Goal: Information Seeking & Learning: Compare options

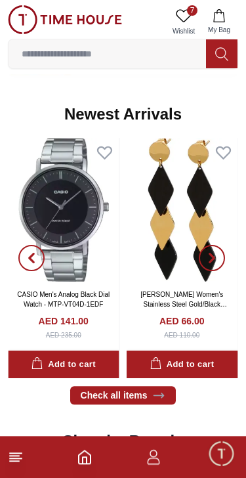
click at [18, 460] on icon at bounding box center [16, 458] width 16 height 16
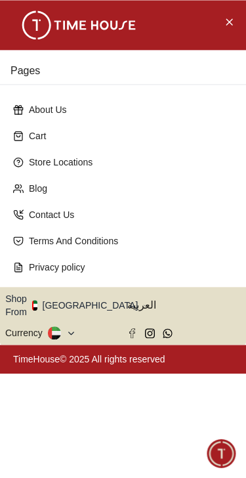
scroll to position [806, 0]
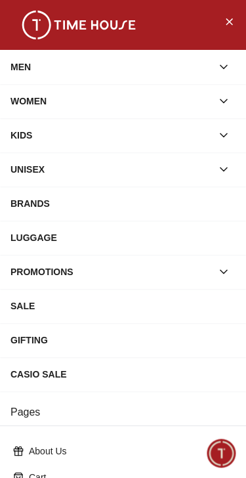
click at [231, 66] on button "button" at bounding box center [224, 67] width 24 height 24
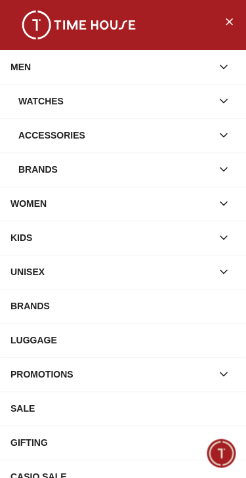
click at [229, 101] on icon "button" at bounding box center [224, 101] width 13 height 13
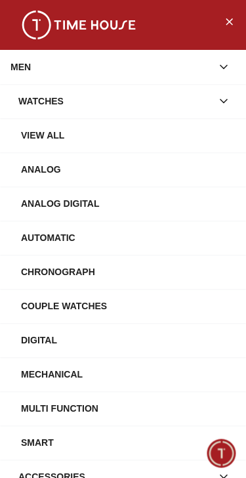
click at [55, 139] on div "View All" at bounding box center [128, 136] width 215 height 24
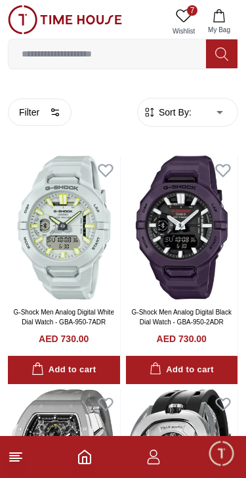
click at [53, 112] on circle "button" at bounding box center [53, 110] width 3 height 3
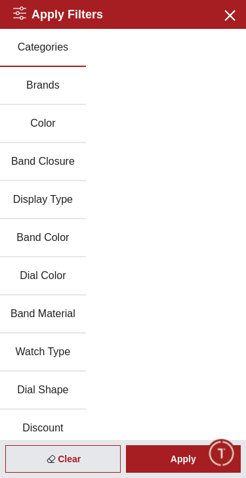
click at [55, 81] on button "Brands" at bounding box center [43, 86] width 86 height 38
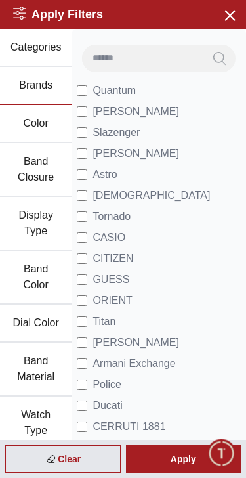
click at [90, 152] on label "[PERSON_NAME]" at bounding box center [128, 154] width 103 height 16
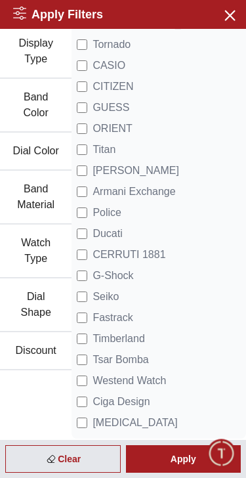
scroll to position [172, 0]
click at [177, 455] on div "Apply" at bounding box center [184, 460] width 116 height 28
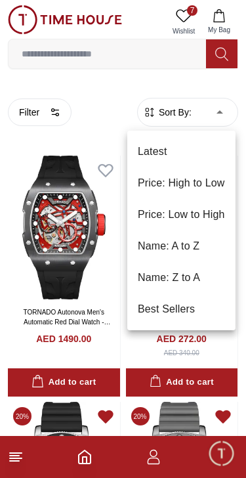
click at [214, 212] on li "Price: Low to High" at bounding box center [182, 215] width 108 height 32
type input "*"
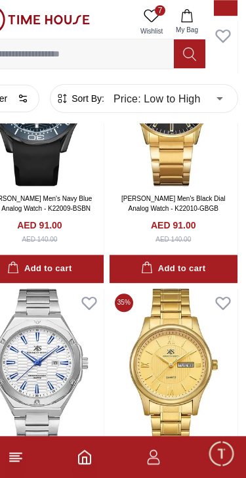
scroll to position [3874, 32]
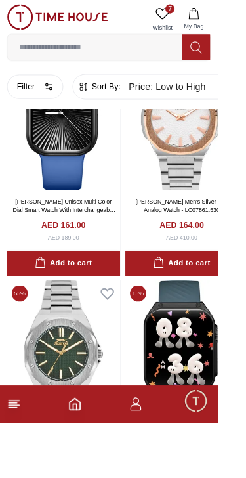
scroll to position [18302, 0]
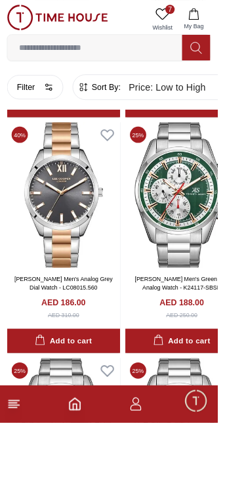
scroll to position [21419, 0]
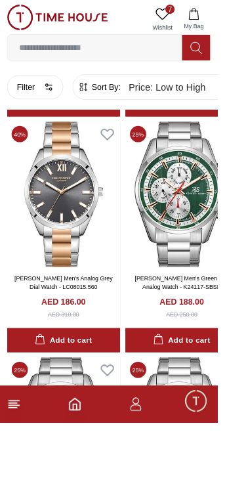
click at [47, 97] on button "Filter" at bounding box center [40, 99] width 64 height 28
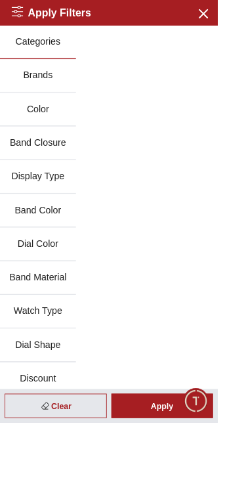
click at [61, 310] on button "Band Material" at bounding box center [43, 315] width 86 height 38
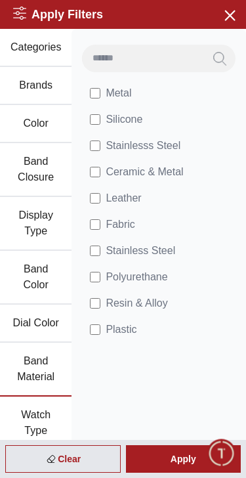
click at [184, 458] on div "Apply" at bounding box center [184, 460] width 116 height 28
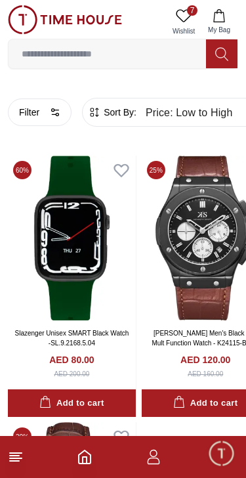
click at [62, 113] on button "Filter" at bounding box center [40, 113] width 64 height 28
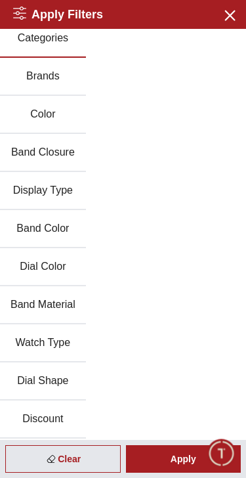
scroll to position [9, 0]
click at [64, 303] on button "Band Material" at bounding box center [43, 306] width 86 height 38
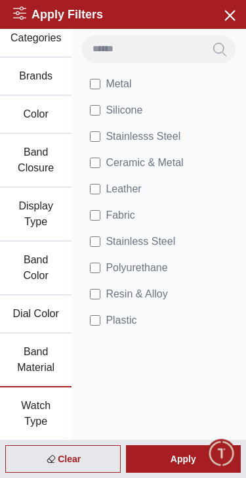
click at [107, 80] on span "Metal" at bounding box center [119, 84] width 26 height 16
click at [104, 107] on label "Silicone" at bounding box center [116, 111] width 53 height 16
click at [174, 454] on div "Apply" at bounding box center [184, 460] width 116 height 28
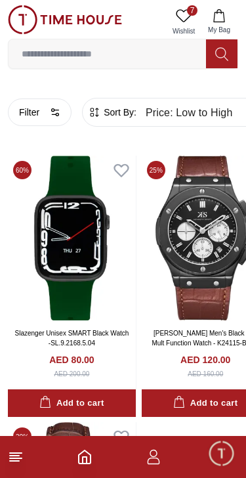
click at [47, 107] on button "Filter" at bounding box center [40, 113] width 64 height 28
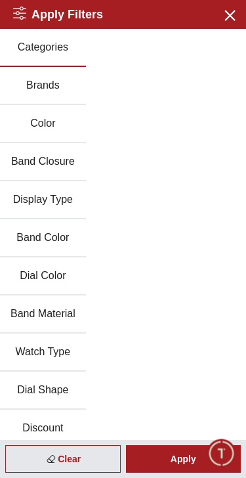
click at [60, 85] on button "Brands" at bounding box center [43, 86] width 86 height 38
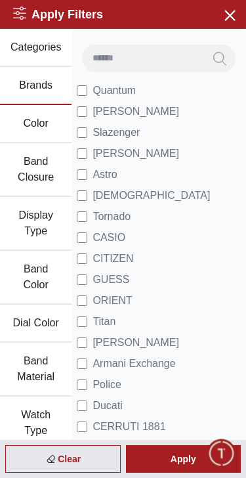
click at [181, 454] on div "Apply" at bounding box center [184, 460] width 116 height 28
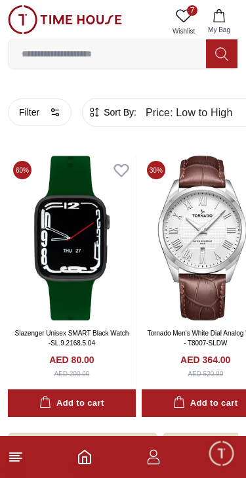
scroll to position [90, 0]
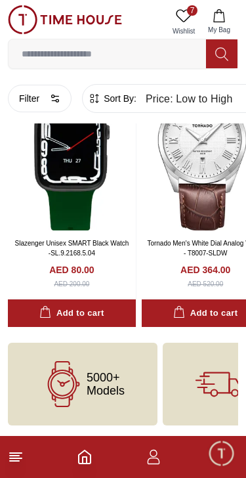
click at [59, 12] on img at bounding box center [65, 19] width 114 height 29
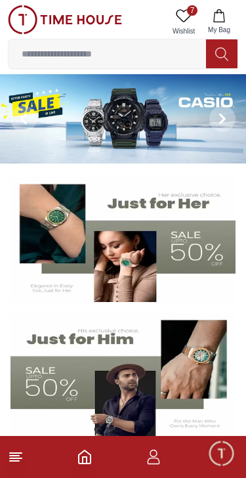
click at [21, 455] on icon at bounding box center [16, 458] width 16 height 16
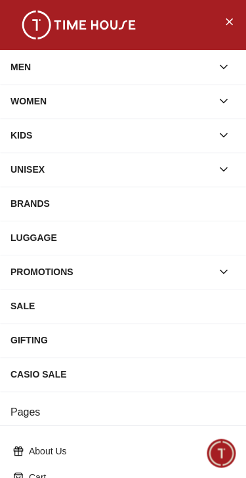
click at [43, 204] on div "BRANDS" at bounding box center [123, 204] width 225 height 24
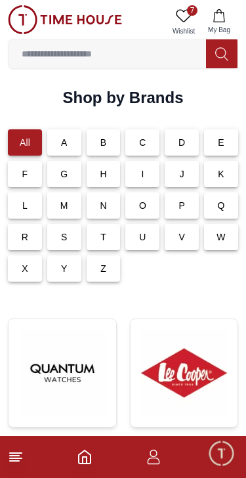
click at [30, 208] on div "L" at bounding box center [25, 206] width 34 height 26
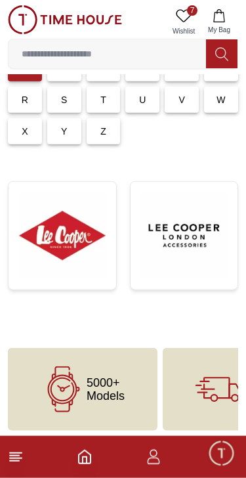
click at [75, 241] on img at bounding box center [62, 236] width 87 height 87
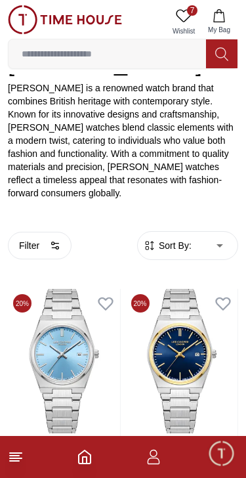
scroll to position [216, 0]
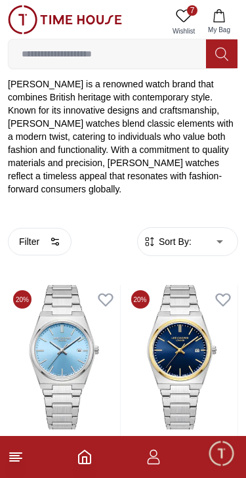
click at [59, 237] on icon "button" at bounding box center [55, 242] width 11 height 11
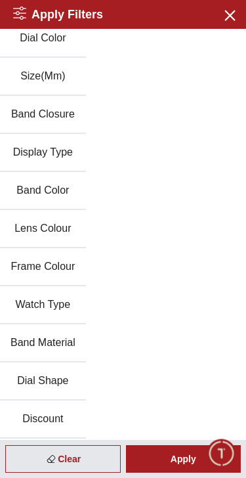
scroll to position [162, 0]
click at [183, 458] on div "Apply" at bounding box center [184, 460] width 116 height 28
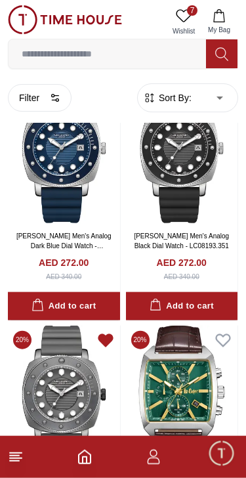
scroll to position [668, 0]
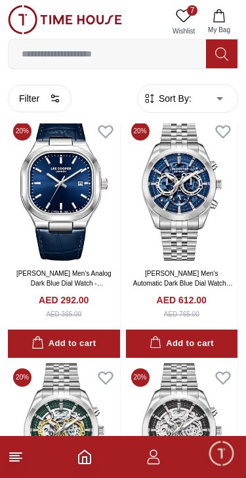
scroll to position [2608, 0]
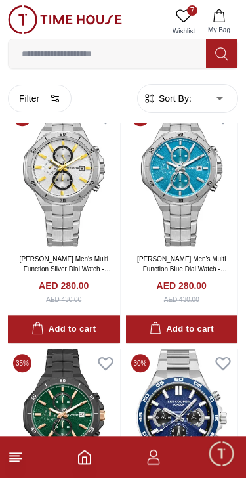
scroll to position [9523, 0]
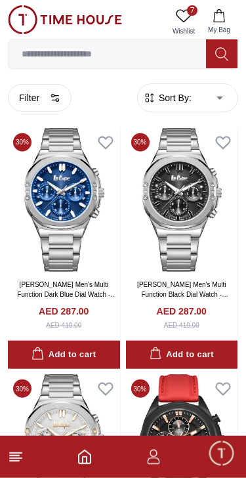
scroll to position [11224, 0]
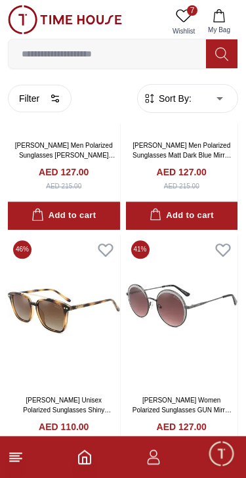
scroll to position [15677, 0]
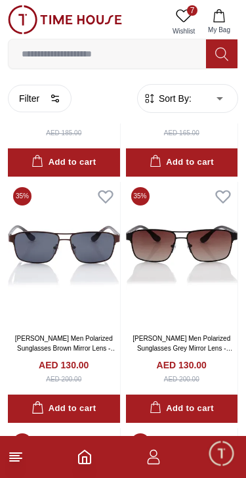
scroll to position [18756, 0]
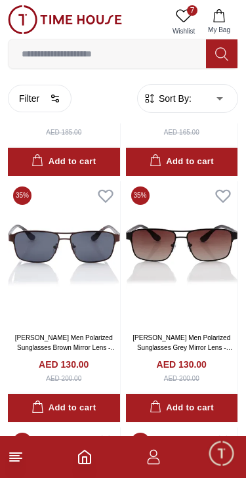
click at [36, 97] on button "Filter" at bounding box center [40, 99] width 64 height 28
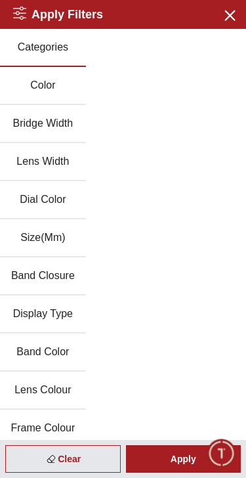
click at [231, 18] on icon "button" at bounding box center [229, 15] width 16 height 16
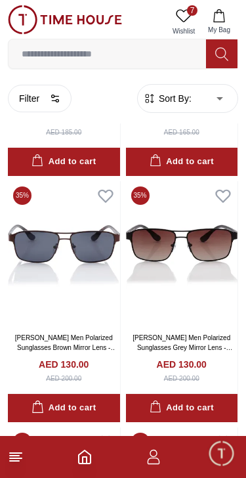
click at [17, 459] on line at bounding box center [16, 459] width 12 height 0
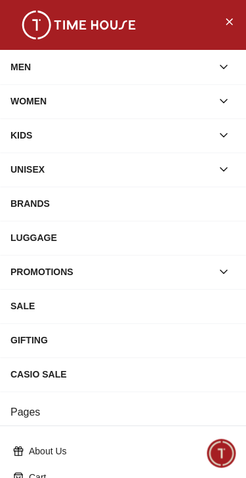
click at [225, 63] on icon "button" at bounding box center [224, 66] width 13 height 13
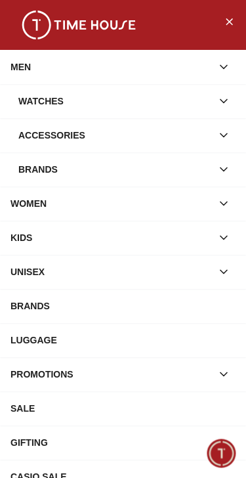
click at [231, 99] on button "button" at bounding box center [224, 101] width 24 height 24
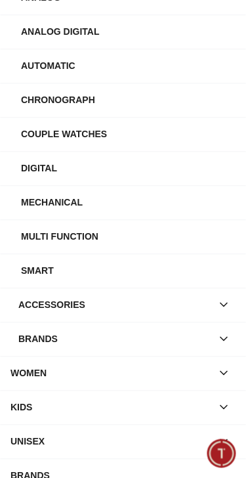
scroll to position [173, 0]
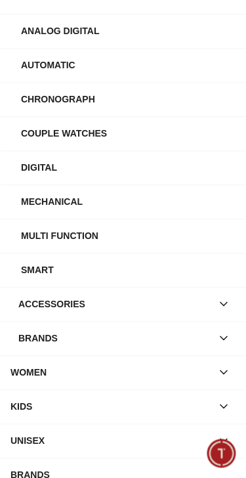
click at [217, 337] on button "button" at bounding box center [224, 339] width 24 height 24
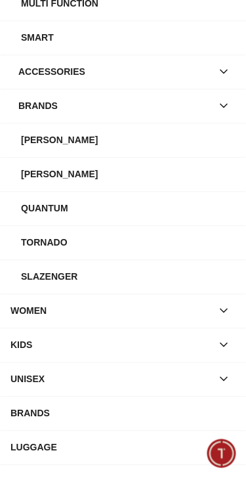
scroll to position [405, 0]
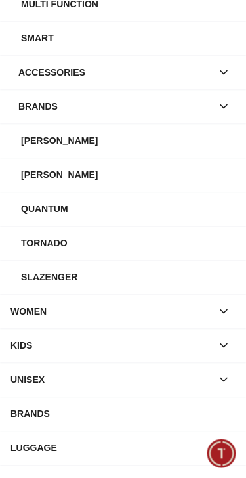
click at [56, 245] on div "Tornado" at bounding box center [128, 243] width 215 height 24
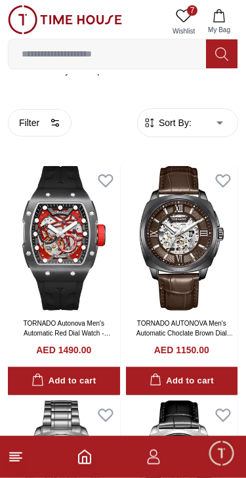
scroll to position [329, 0]
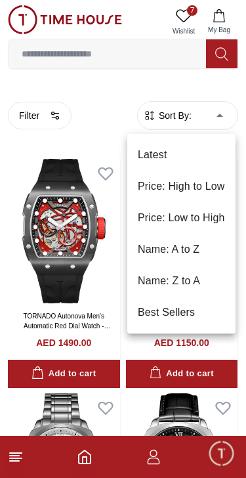
click at [199, 212] on li "Price: Low to High" at bounding box center [182, 218] width 108 height 32
type input "*"
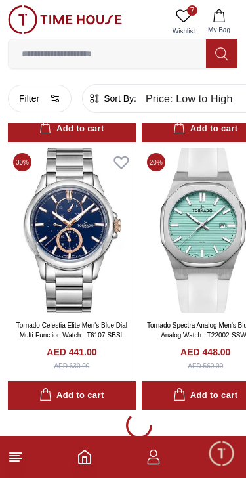
scroll to position [2855, 0]
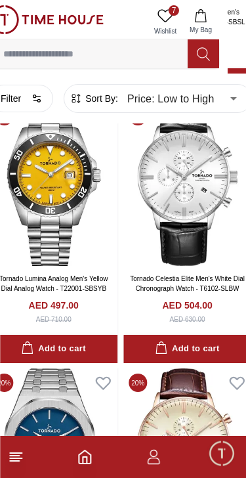
scroll to position [5997, 32]
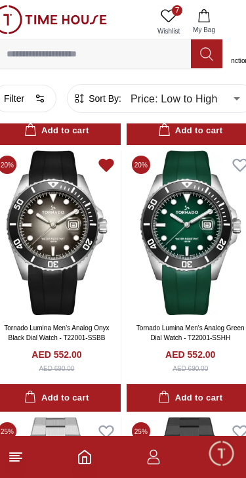
scroll to position [8619, 15]
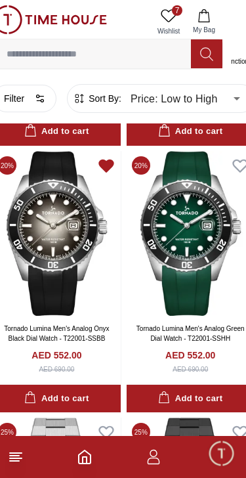
click at [70, 254] on img at bounding box center [57, 233] width 128 height 165
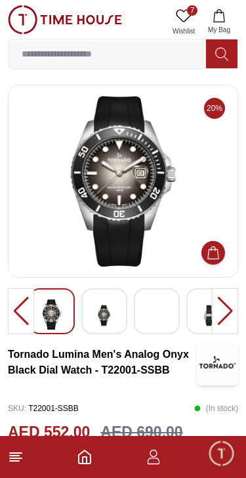
click at [107, 309] on img at bounding box center [105, 316] width 24 height 32
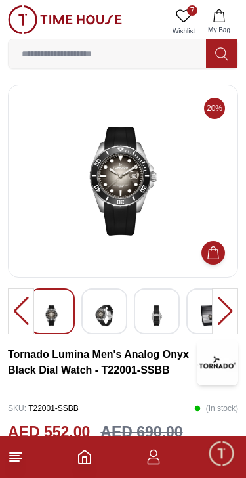
click at [106, 306] on img at bounding box center [105, 316] width 24 height 32
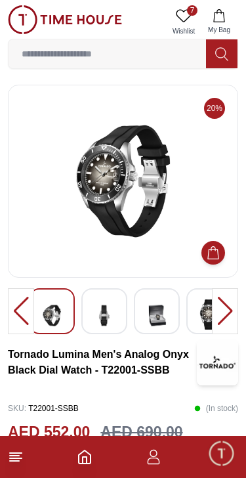
click at [154, 305] on img at bounding box center [157, 316] width 24 height 32
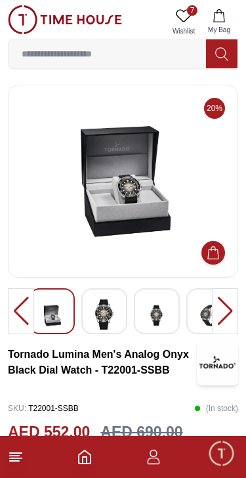
click at [116, 304] on img at bounding box center [105, 315] width 24 height 30
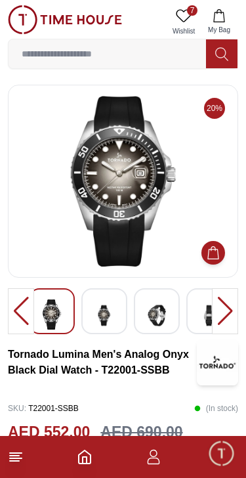
click at [154, 306] on img at bounding box center [157, 316] width 24 height 32
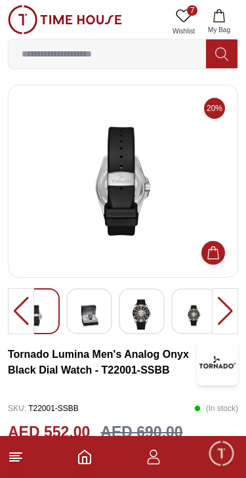
click at [141, 309] on img at bounding box center [142, 315] width 24 height 30
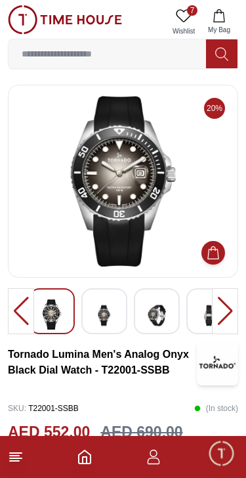
click at [108, 311] on img at bounding box center [105, 316] width 24 height 32
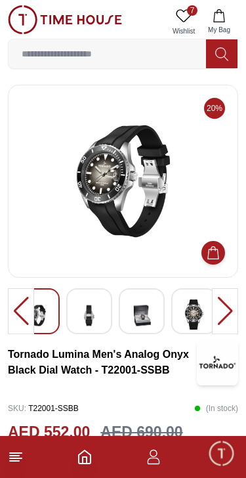
click at [195, 312] on img at bounding box center [195, 315] width 24 height 30
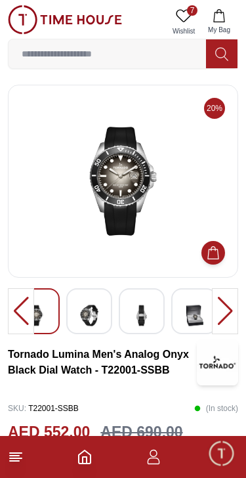
click at [152, 307] on img at bounding box center [142, 316] width 24 height 32
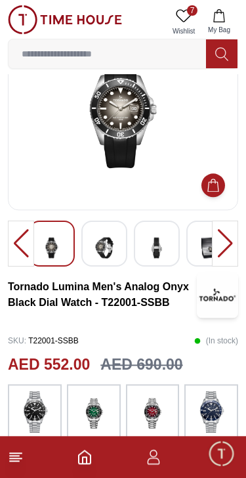
scroll to position [68, 0]
click at [17, 463] on icon at bounding box center [16, 458] width 16 height 16
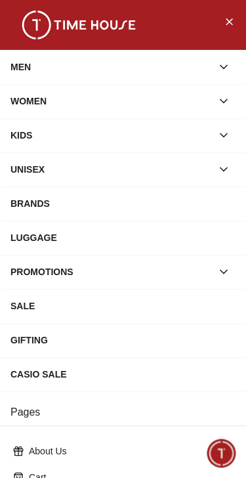
click at [223, 68] on icon "button" at bounding box center [224, 67] width 7 height 3
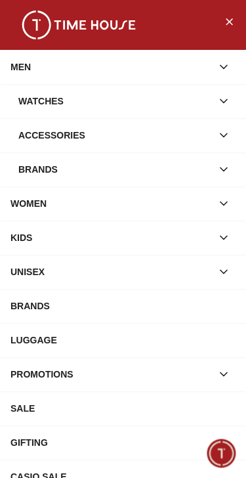
click at [225, 170] on icon "button" at bounding box center [224, 169] width 7 height 3
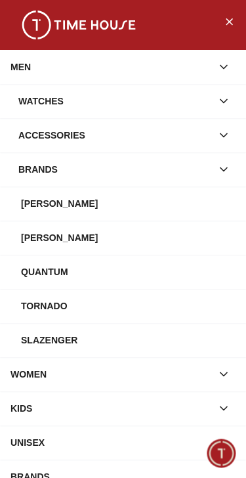
click at [66, 306] on div "Tornado" at bounding box center [128, 306] width 215 height 24
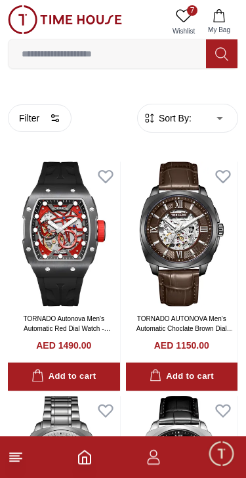
scroll to position [330, 0]
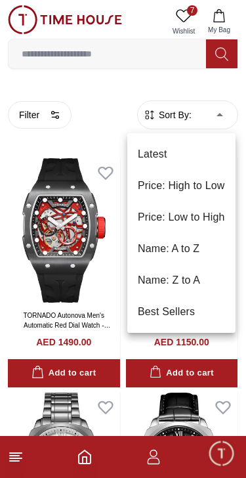
click at [200, 222] on li "Price: Low to High" at bounding box center [182, 218] width 108 height 32
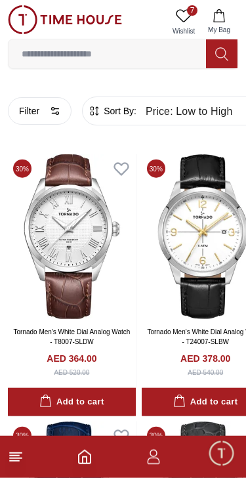
scroll to position [335, 0]
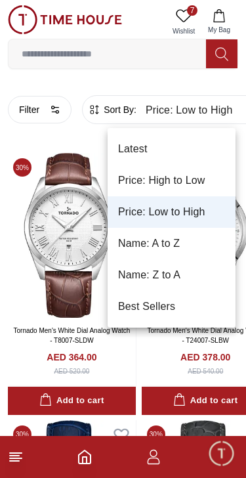
click at [198, 172] on li "Price: High to Low" at bounding box center [172, 181] width 128 height 32
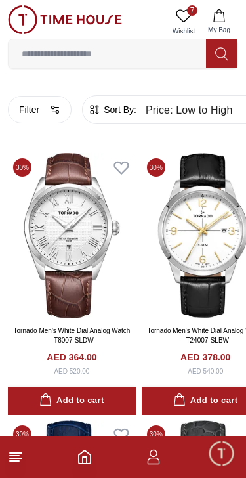
type input "*"
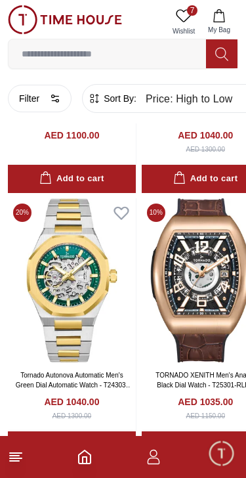
scroll to position [1531, 0]
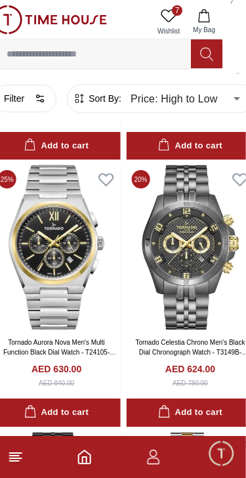
scroll to position [6981, 16]
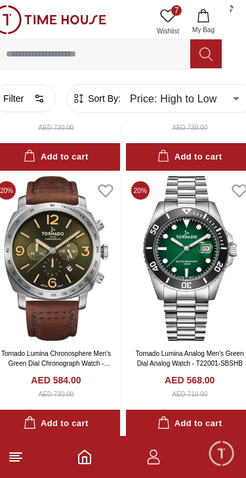
scroll to position [9372, 16]
